Goal: Register for event/course

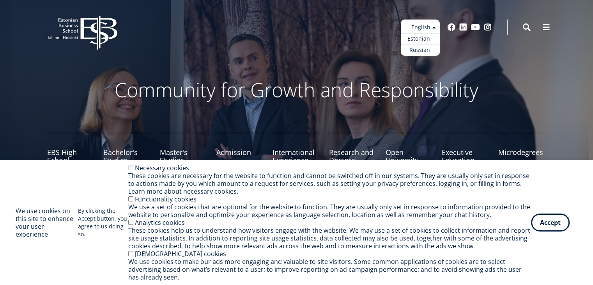
click at [421, 38] on link "Estonian" at bounding box center [420, 38] width 39 height 11
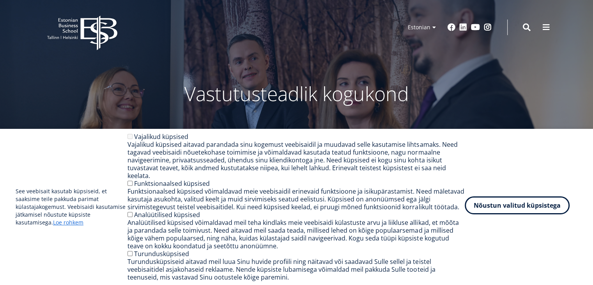
click at [544, 214] on button "Nõustun valitud küpsistega" at bounding box center [517, 205] width 105 height 18
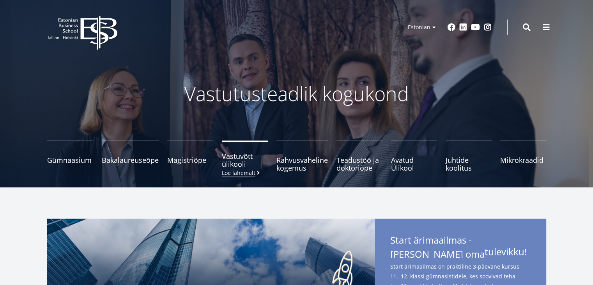
click at [242, 161] on span "Vastuvõtt ülikooli Loe lähemalt" at bounding box center [245, 160] width 46 height 16
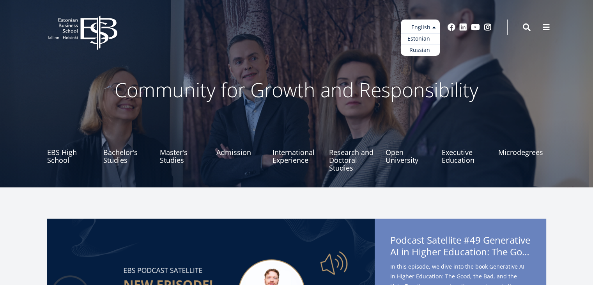
click at [419, 38] on link "Estonian" at bounding box center [420, 38] width 39 height 11
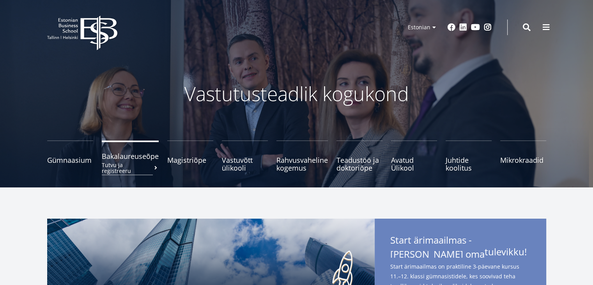
click at [139, 162] on small "Tutvu ja registreeru" at bounding box center [130, 168] width 57 height 12
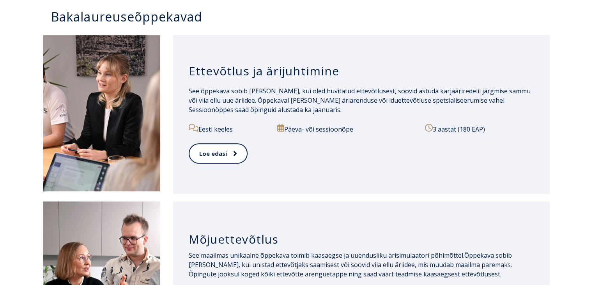
scroll to position [409, 0]
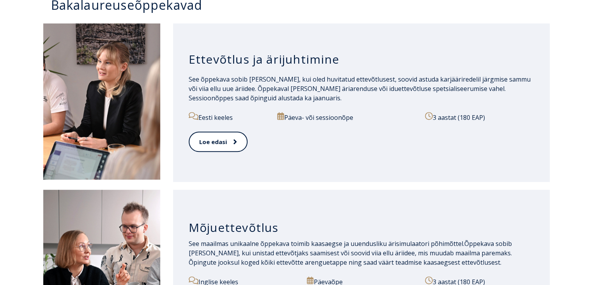
click at [376, 106] on div "See õppekava sobib [PERSON_NAME], kui oled huvitatud ettevõtlusest, soovid astu…" at bounding box center [362, 93] width 346 height 37
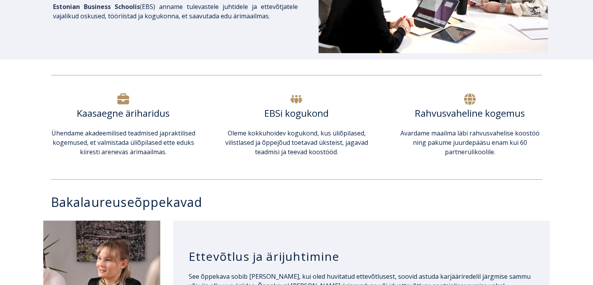
scroll to position [329, 0]
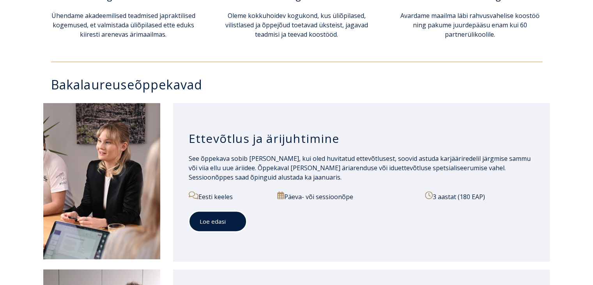
click at [217, 215] on link "Loe edasi" at bounding box center [218, 221] width 58 height 21
